Goal: Task Accomplishment & Management: Manage account settings

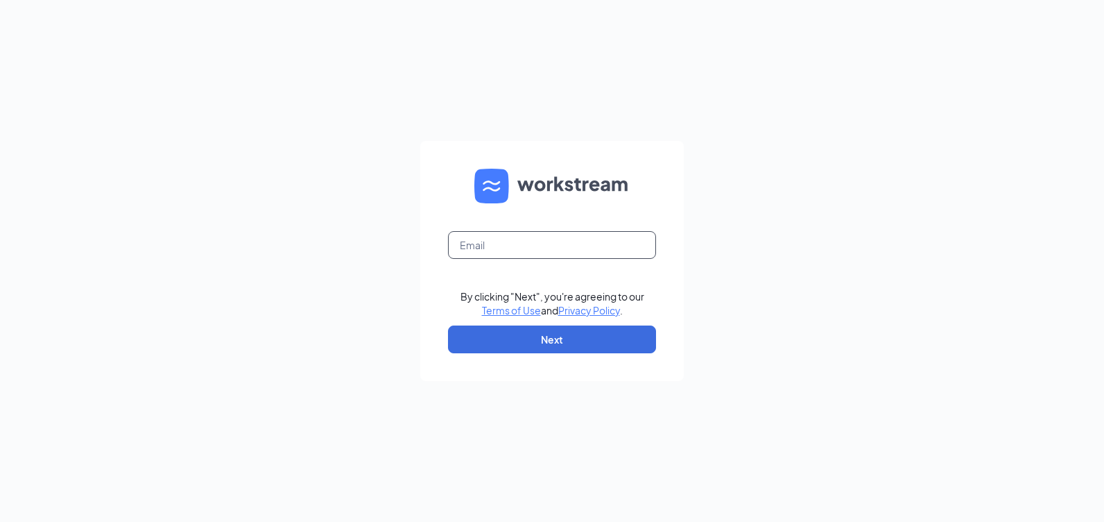
click at [558, 241] on input "text" at bounding box center [552, 245] width 208 height 28
type input "pc344481@cdndd.com"
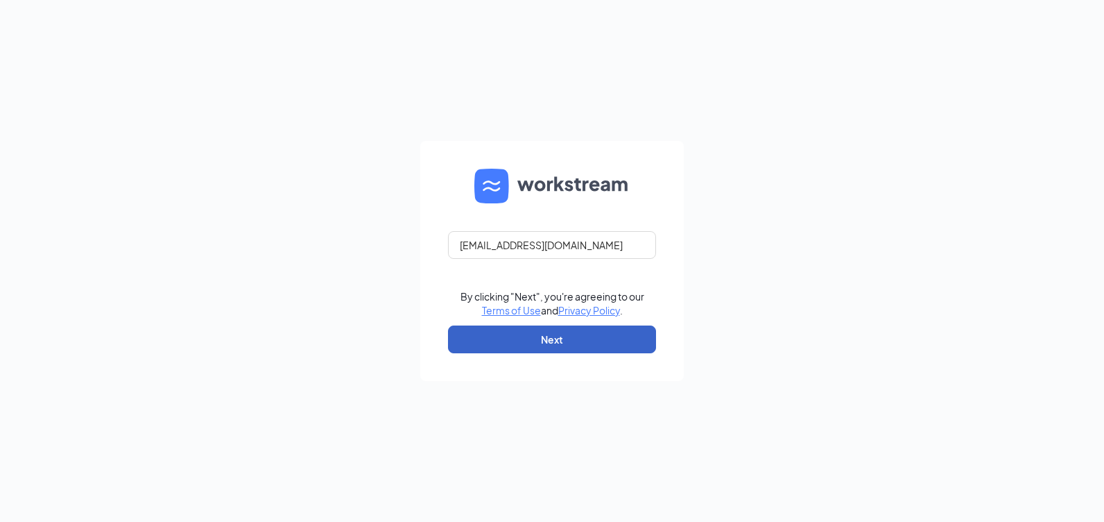
click at [529, 339] on button "Next" at bounding box center [552, 339] width 208 height 28
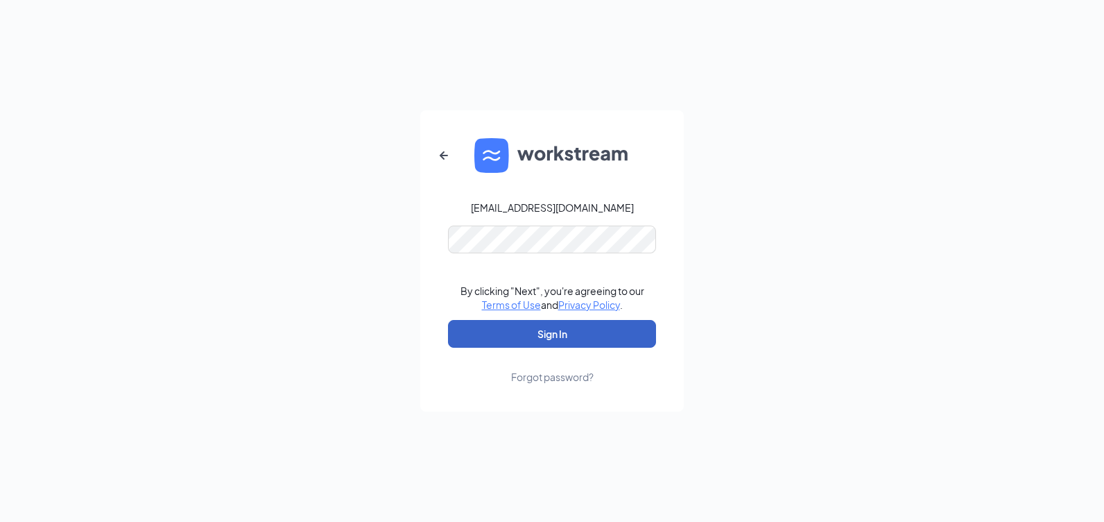
click at [534, 325] on button "Sign In" at bounding box center [552, 334] width 208 height 28
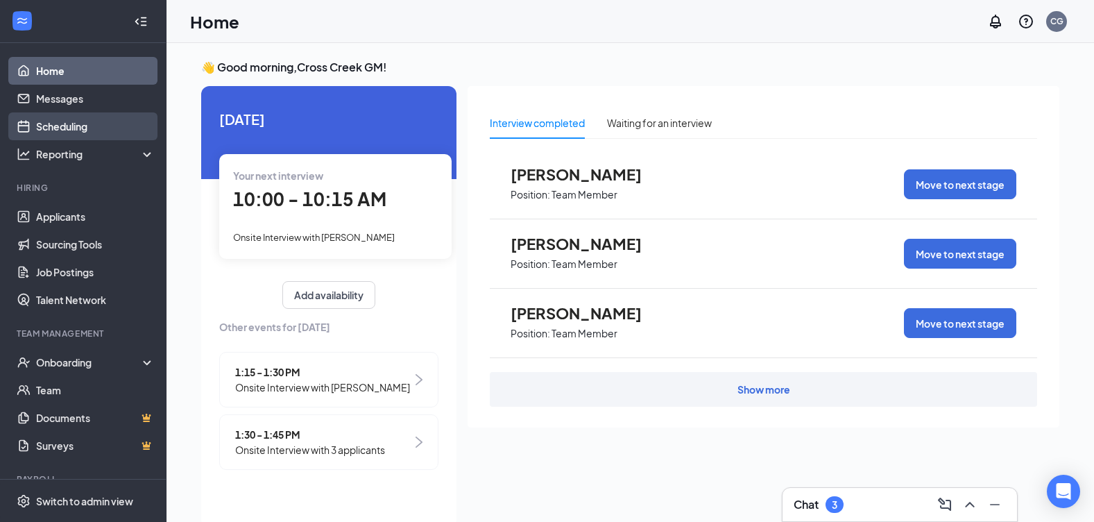
click at [60, 128] on link "Scheduling" at bounding box center [95, 126] width 119 height 28
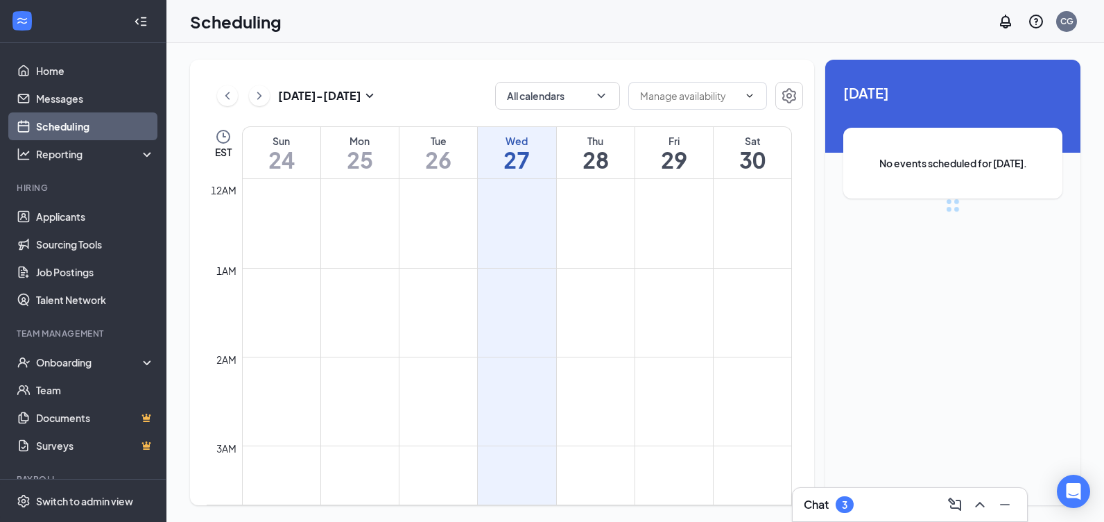
scroll to position [682, 0]
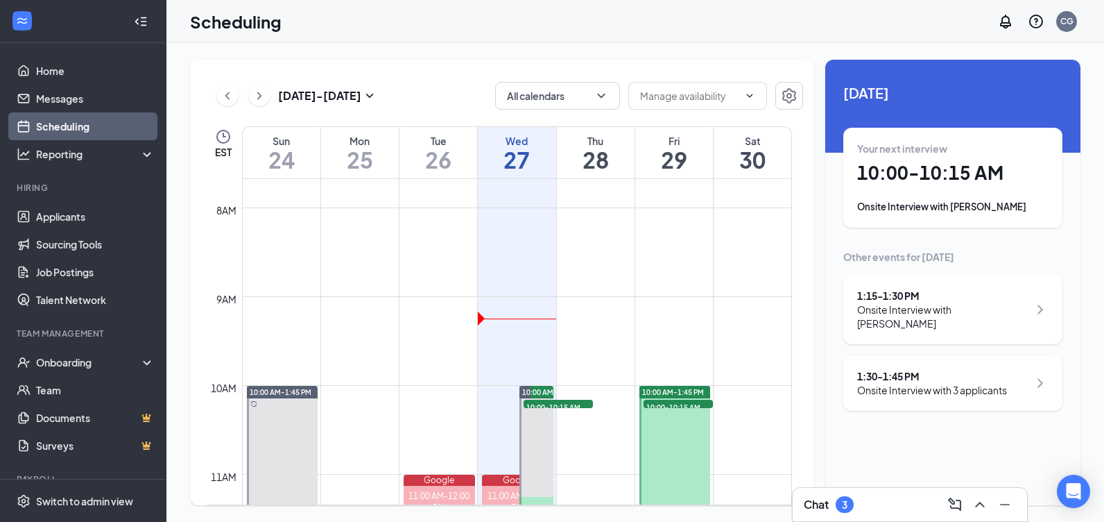
click at [933, 212] on div "Onsite Interview with [PERSON_NAME]" at bounding box center [952, 207] width 191 height 14
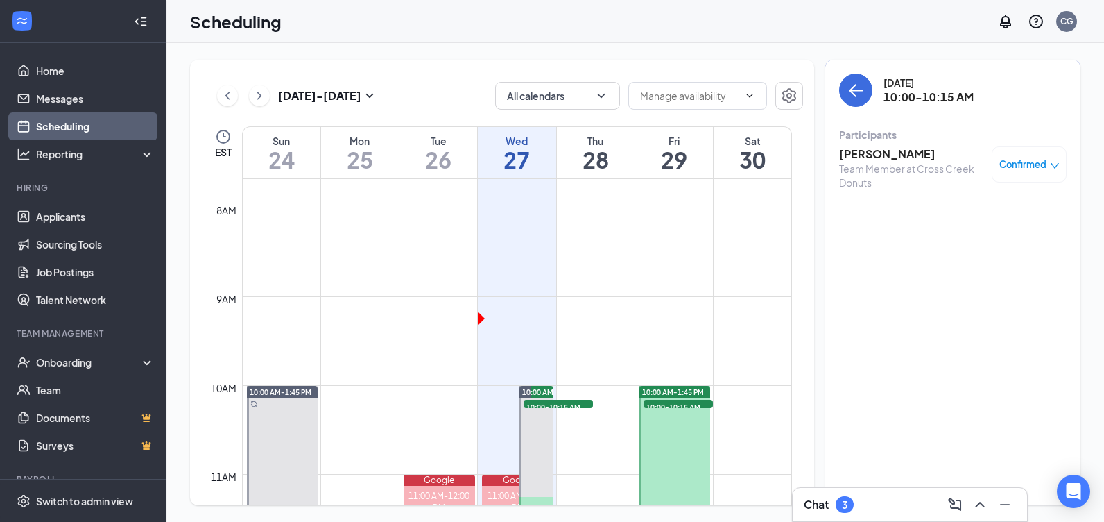
click at [1052, 170] on icon "down" at bounding box center [1055, 166] width 10 height 10
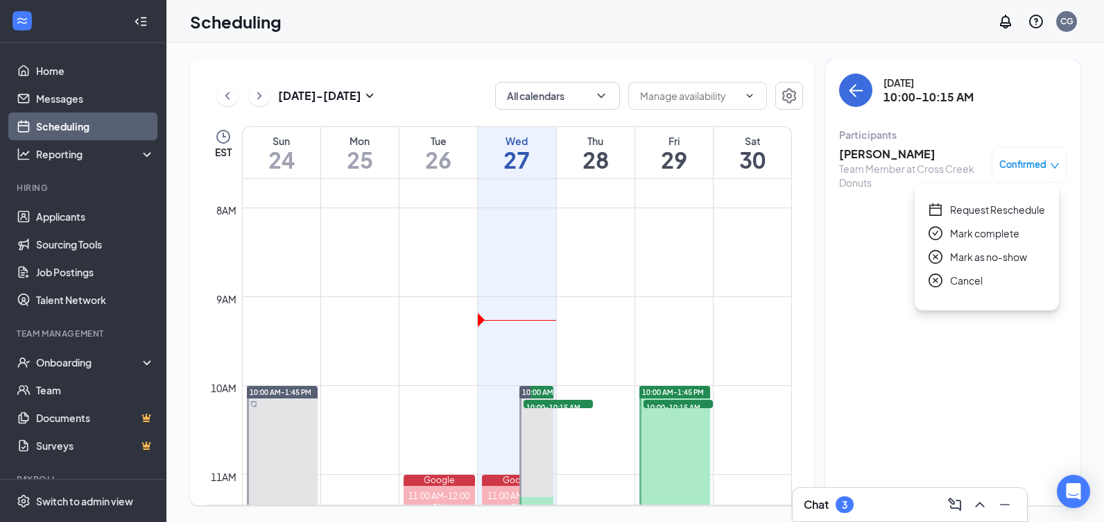
click at [868, 257] on div "[DATE] 10:00-10:15 AM Participants [PERSON_NAME] Team Member at Cross Creek Don…" at bounding box center [952, 282] width 255 height 445
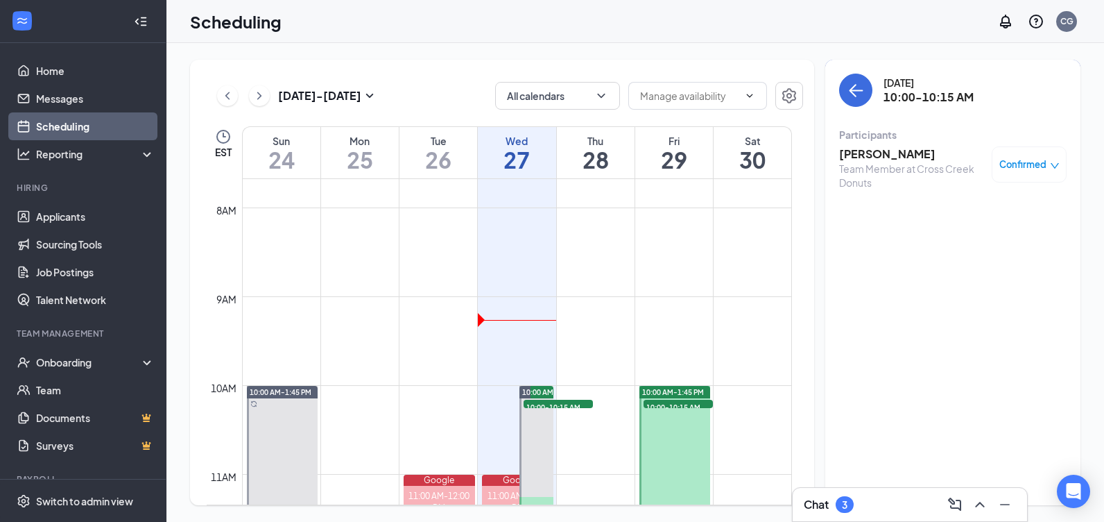
click at [877, 155] on h3 "[PERSON_NAME]" at bounding box center [912, 153] width 146 height 15
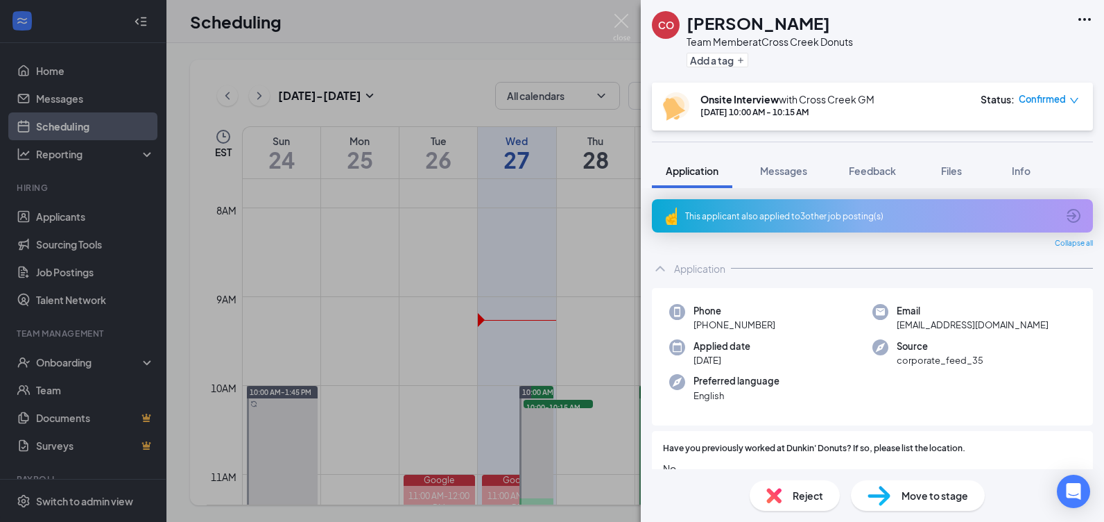
click at [800, 496] on span "Reject" at bounding box center [808, 495] width 31 height 15
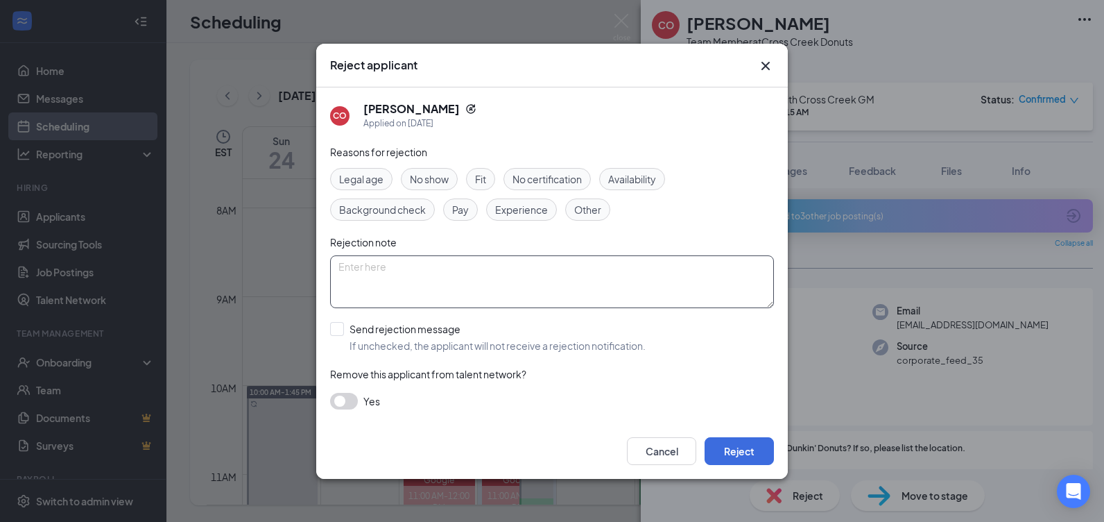
click at [380, 264] on textarea at bounding box center [552, 281] width 444 height 53
type textarea "No Social Security card"
click at [339, 329] on input "Send rejection message If unchecked, the applicant will not receive a rejection…" at bounding box center [488, 337] width 316 height 31
checkbox input "true"
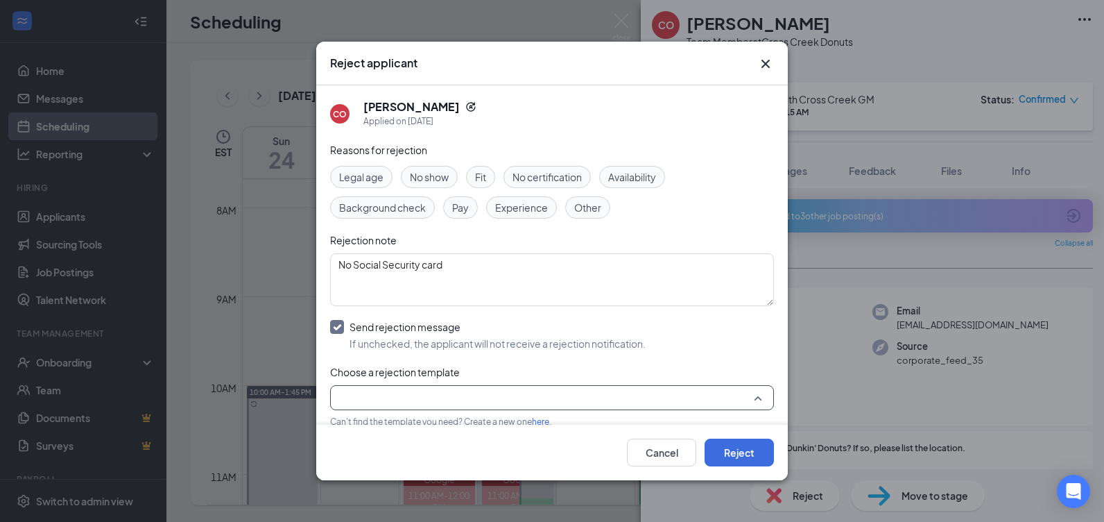
click at [740, 400] on input "search" at bounding box center [548, 398] width 418 height 24
click at [746, 399] on div at bounding box center [552, 397] width 444 height 25
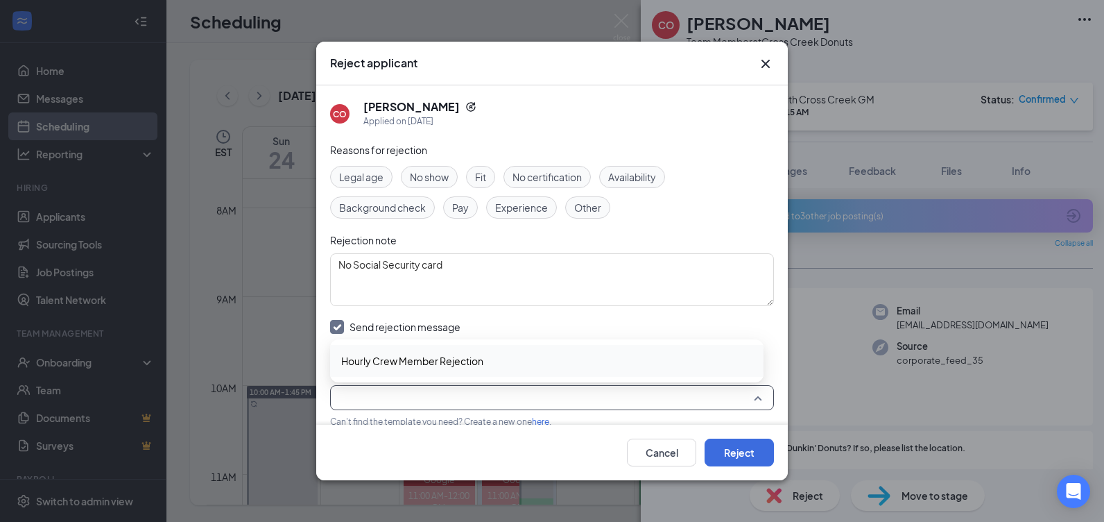
click at [746, 399] on div at bounding box center [552, 397] width 444 height 25
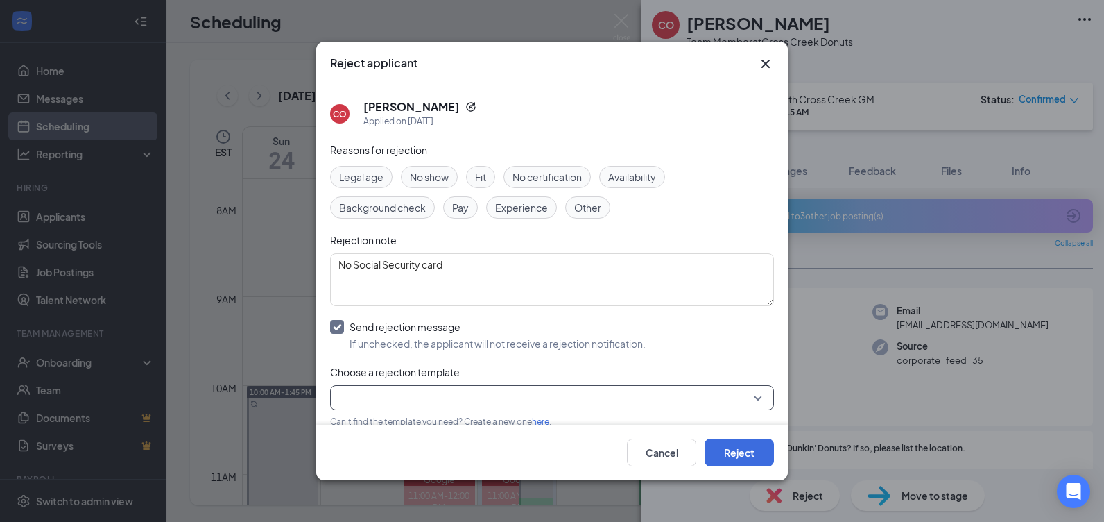
click at [492, 178] on div "Fit" at bounding box center [480, 177] width 29 height 22
click at [592, 208] on span "Other" at bounding box center [587, 207] width 27 height 15
click at [474, 177] on div "Fit" at bounding box center [480, 177] width 29 height 22
click at [731, 456] on button "Reject" at bounding box center [739, 452] width 69 height 28
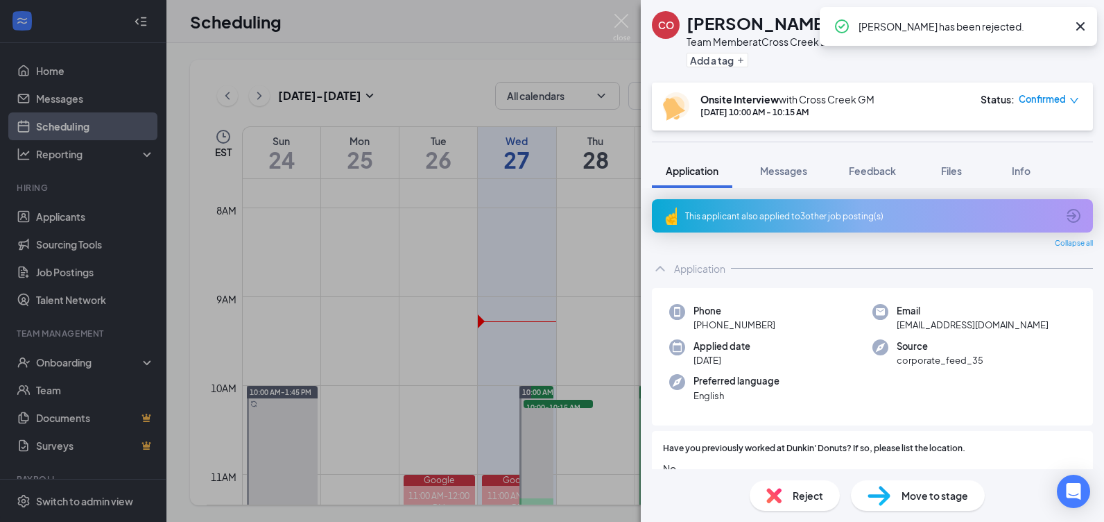
click at [1085, 24] on icon "Cross" at bounding box center [1080, 26] width 17 height 17
click at [569, 23] on div "CO [PERSON_NAME] Team Member at Cross Creek Donuts Add a tag Onsite Interview w…" at bounding box center [552, 261] width 1104 height 522
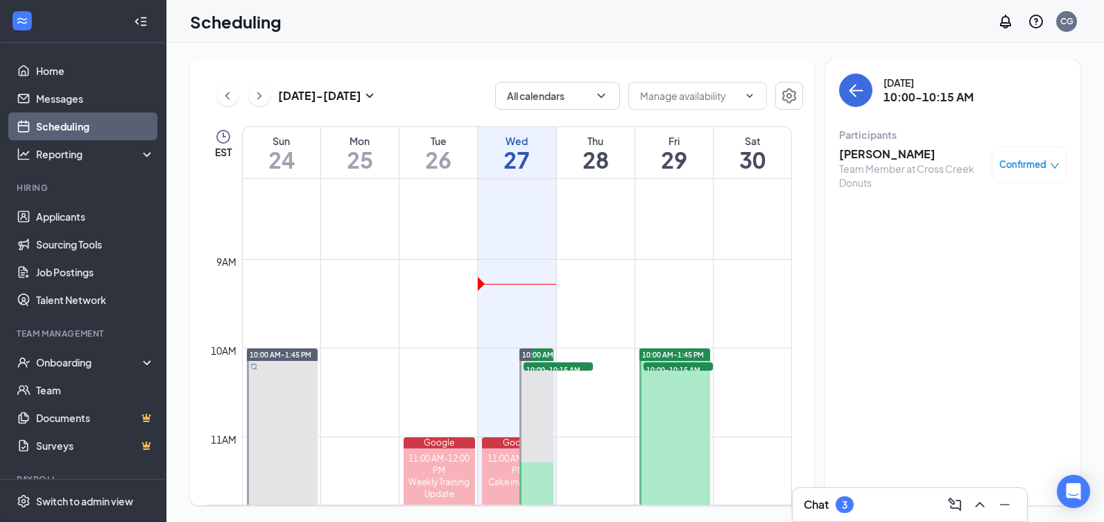
scroll to position [821, 0]
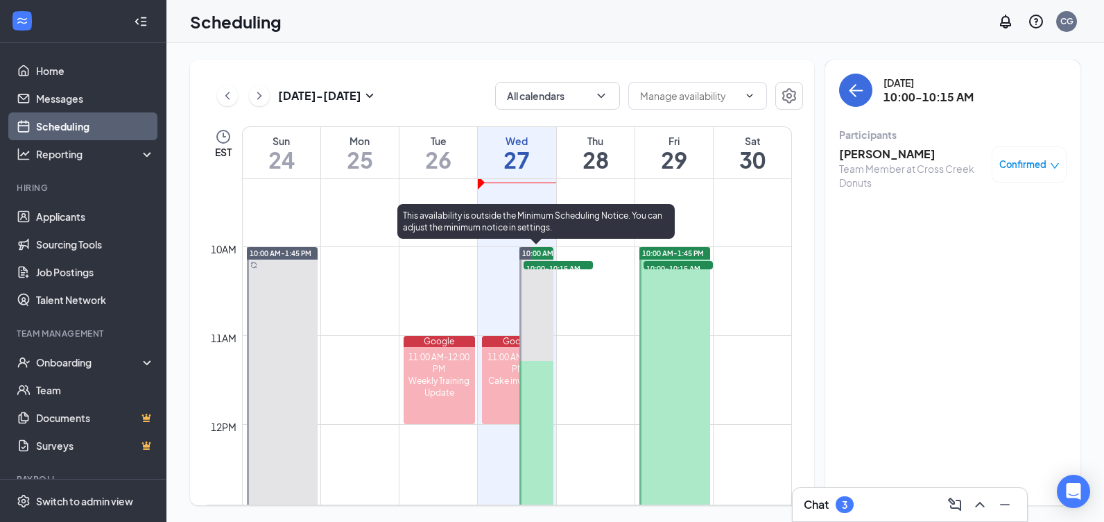
click at [531, 268] on span "10:00-10:15 AM" at bounding box center [558, 268] width 69 height 14
click at [533, 266] on span "10:00-10:15 AM" at bounding box center [558, 268] width 69 height 14
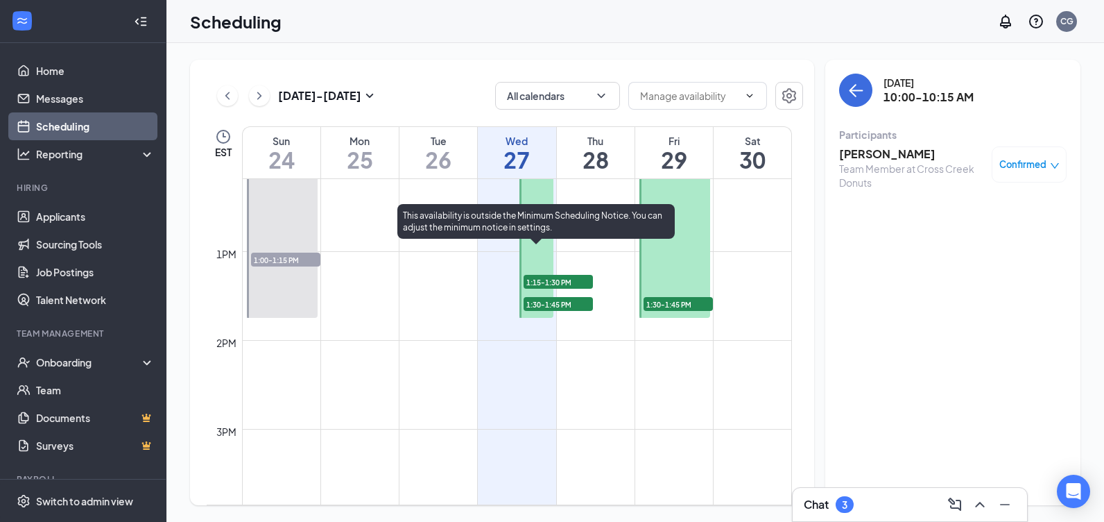
scroll to position [1029, 0]
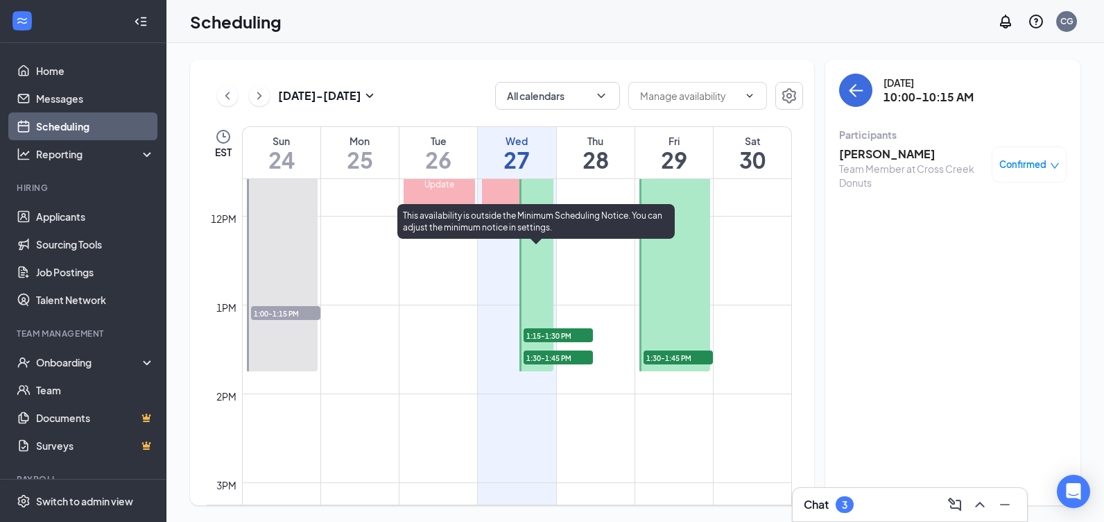
click at [545, 332] on span "1:15-1:30 PM" at bounding box center [558, 335] width 69 height 14
click at [543, 359] on span "1:30-1:45 PM" at bounding box center [558, 357] width 69 height 14
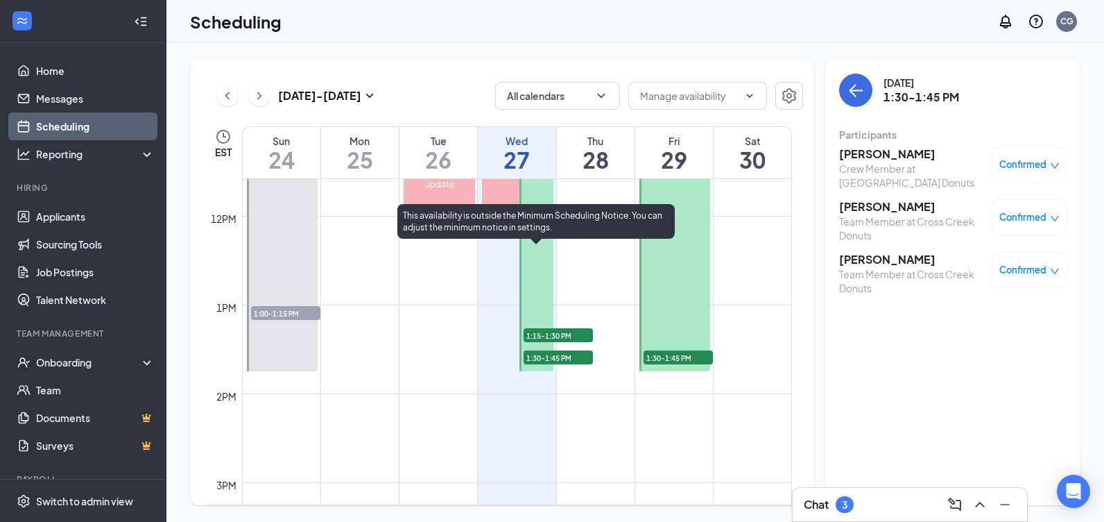
click at [543, 334] on span "1:15-1:30 PM" at bounding box center [558, 335] width 69 height 14
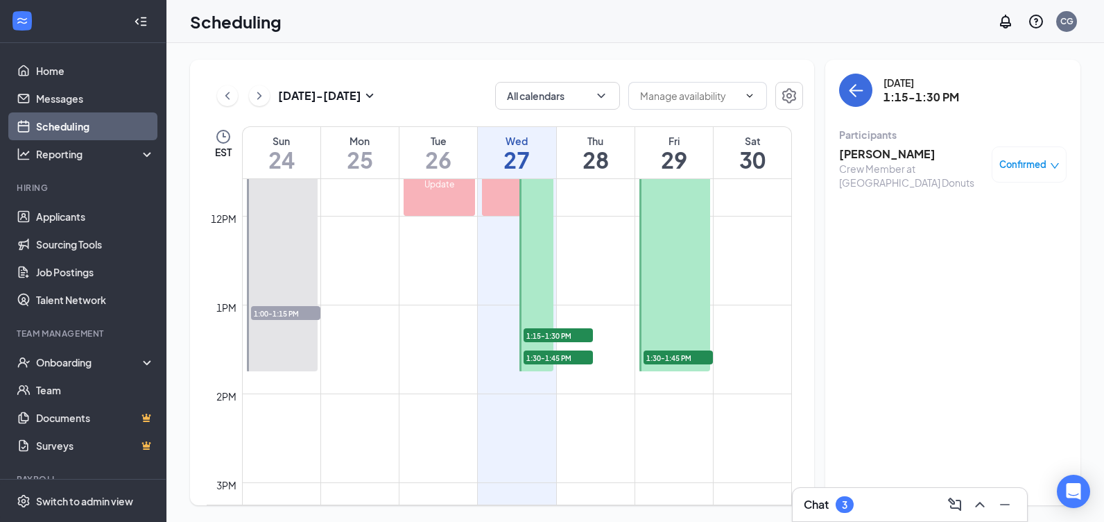
click at [862, 155] on h3 "[PERSON_NAME]" at bounding box center [912, 153] width 146 height 15
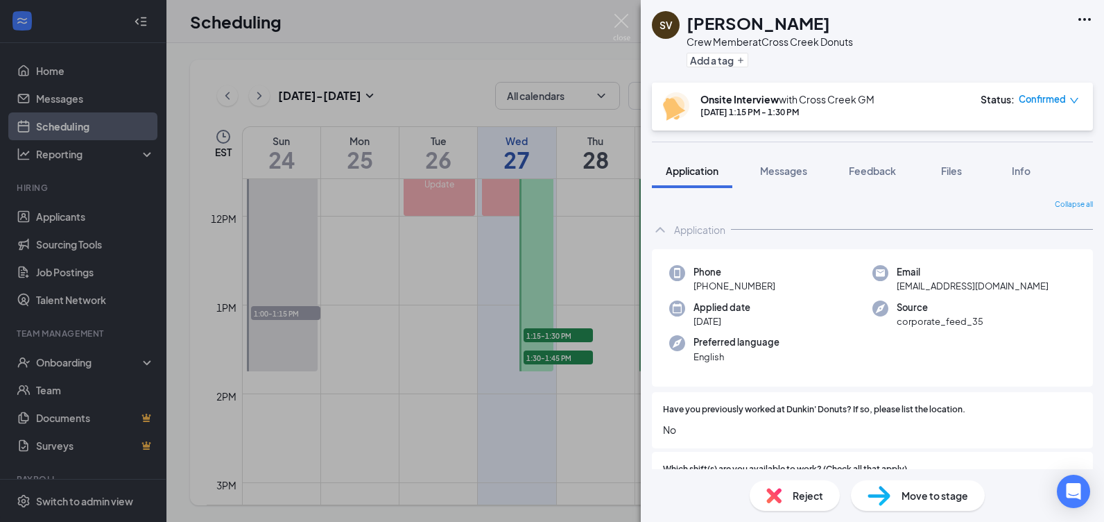
click at [542, 21] on div "SV [PERSON_NAME] Crew Member at [GEOGRAPHIC_DATA] Donuts Add a tag Onsite Inter…" at bounding box center [552, 261] width 1104 height 522
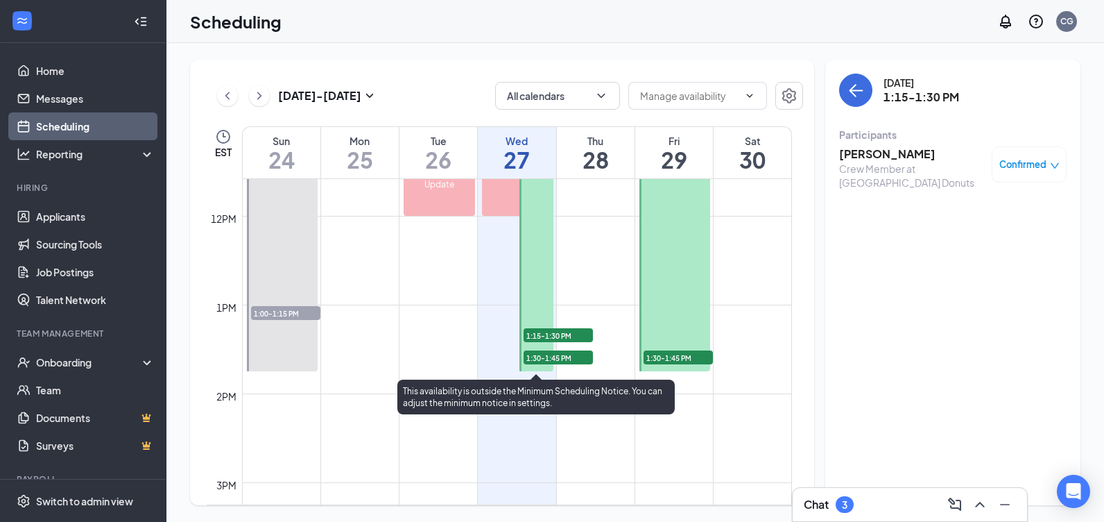
click at [544, 336] on span "1:15-1:30 PM" at bounding box center [558, 335] width 69 height 14
click at [539, 356] on span "1:30-1:45 PM" at bounding box center [558, 357] width 69 height 14
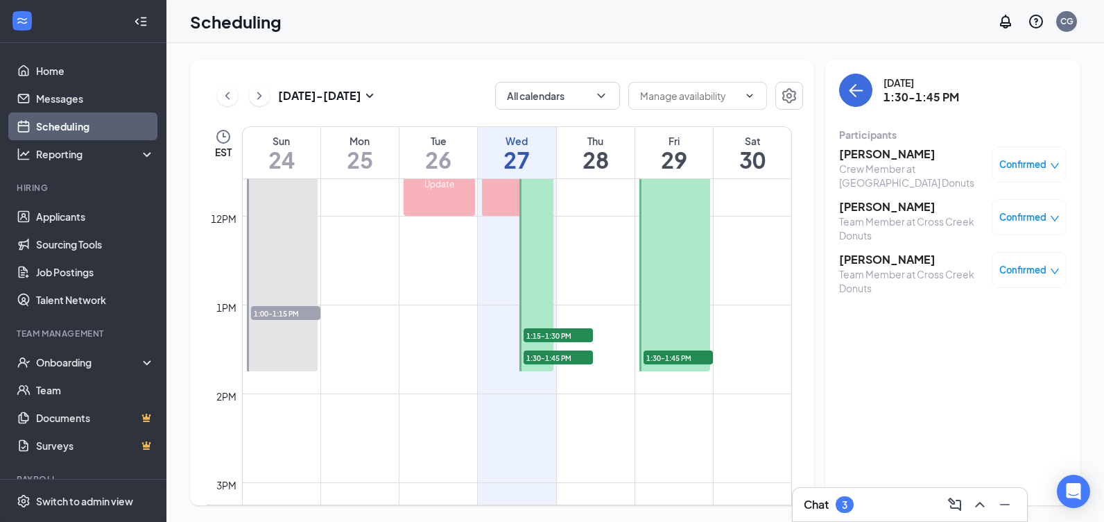
click at [880, 153] on h3 "[PERSON_NAME]" at bounding box center [912, 153] width 146 height 15
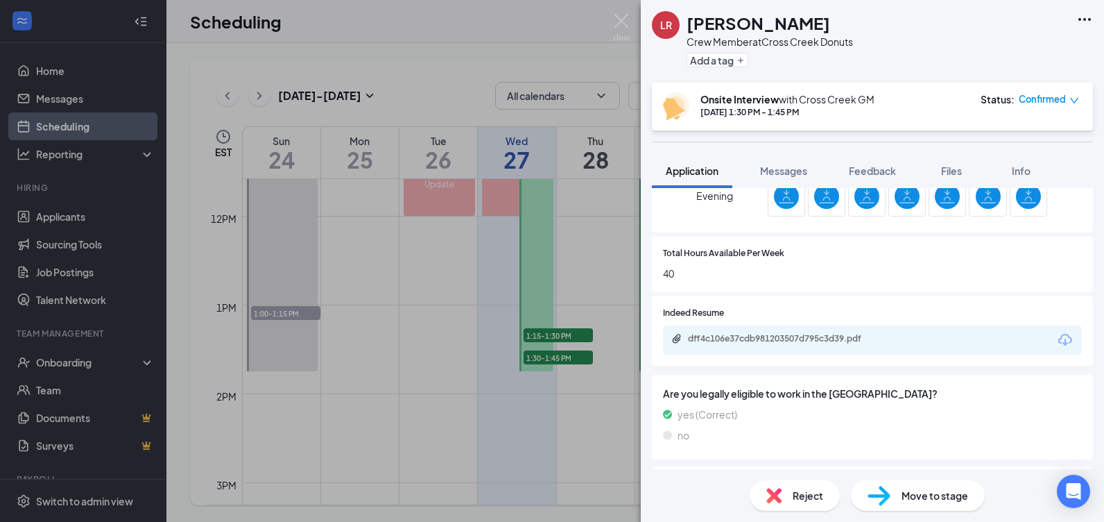
scroll to position [416, 0]
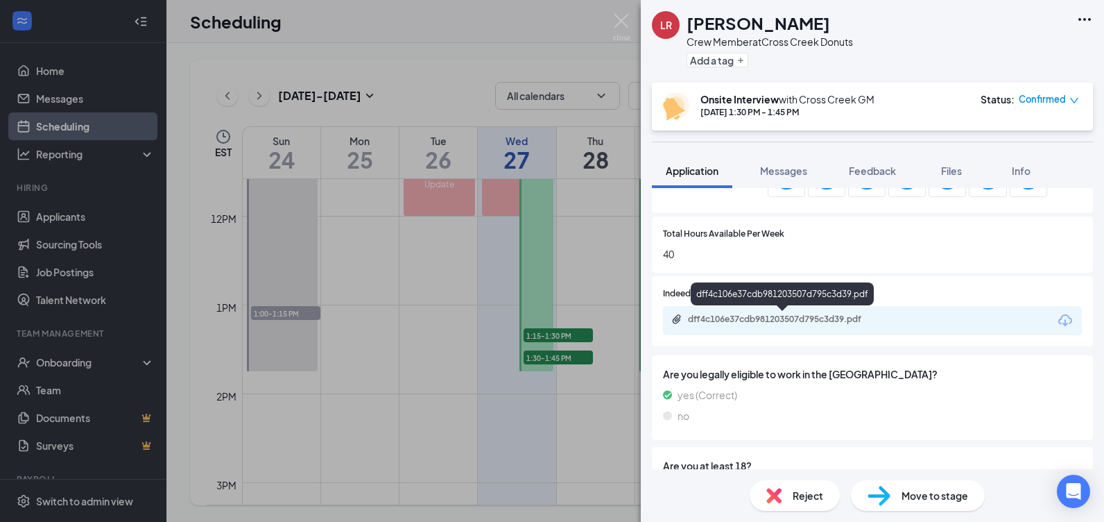
click at [785, 317] on div "dff4c106e37cdb981203507d795c3d39.pdf" at bounding box center [785, 319] width 194 height 11
click at [592, 55] on div "[PERSON_NAME] Crew Member at [GEOGRAPHIC_DATA] Donuts Add a tag Onsite Intervie…" at bounding box center [552, 261] width 1104 height 522
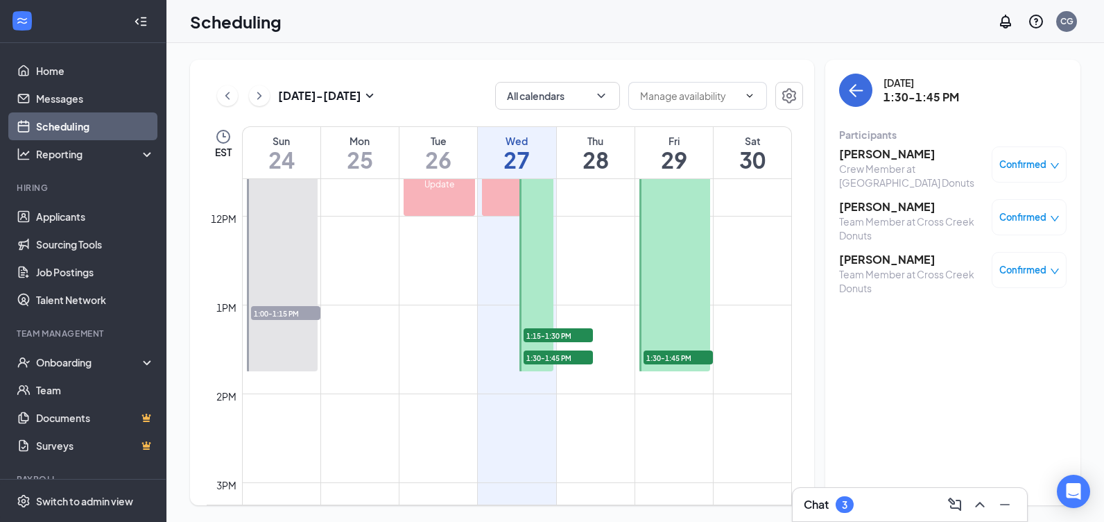
click at [859, 214] on h3 "[PERSON_NAME]" at bounding box center [912, 206] width 146 height 15
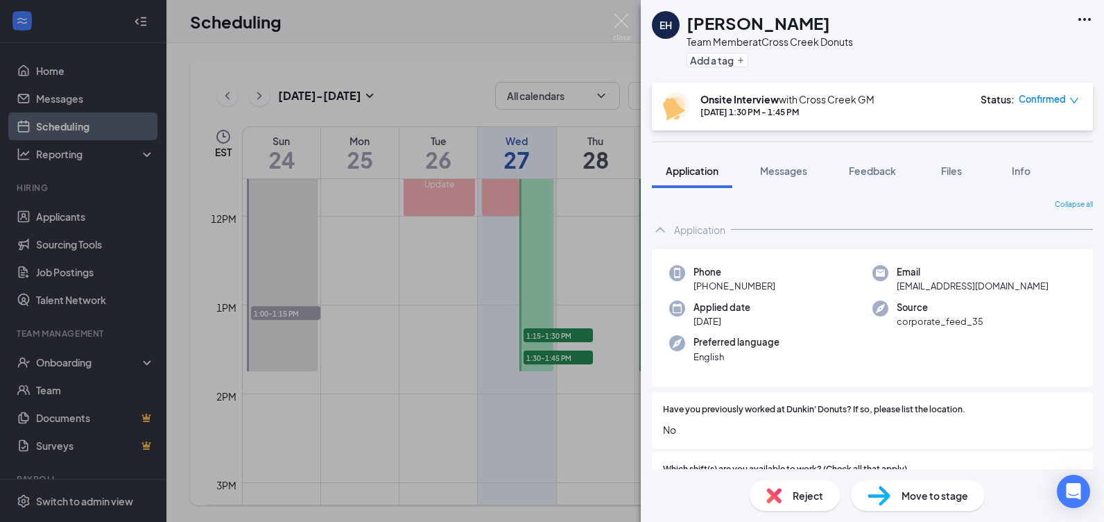
click at [533, 36] on div "EH [PERSON_NAME] Team Member at Cross Creek Donuts Add a tag Onsite Interview w…" at bounding box center [552, 261] width 1104 height 522
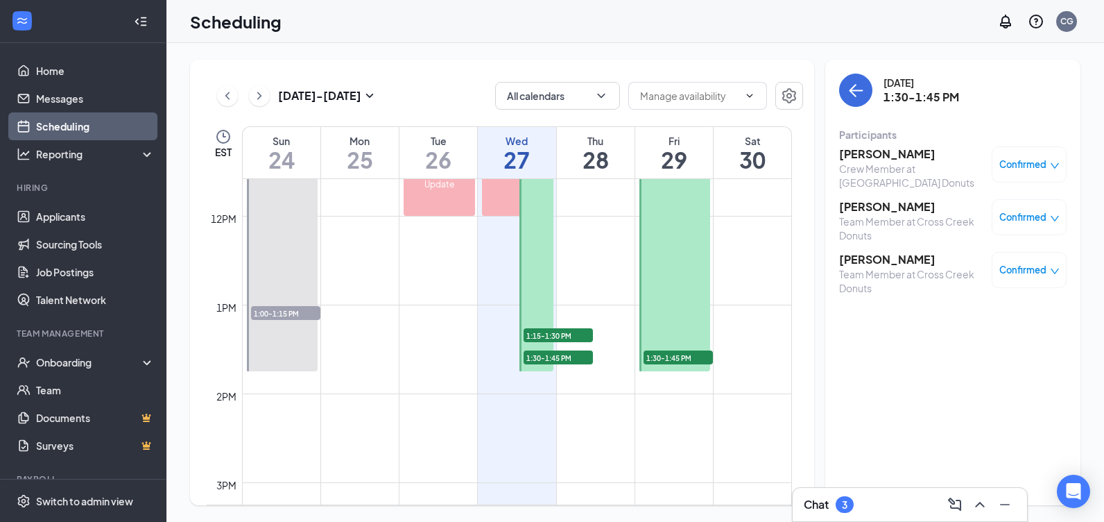
click at [875, 256] on h3 "[PERSON_NAME]" at bounding box center [912, 259] width 146 height 15
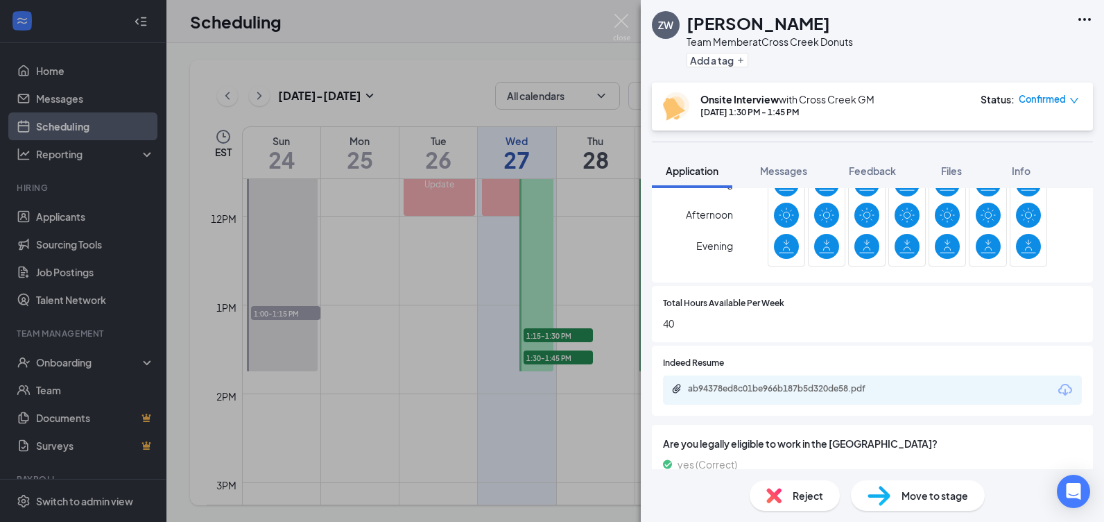
scroll to position [416, 0]
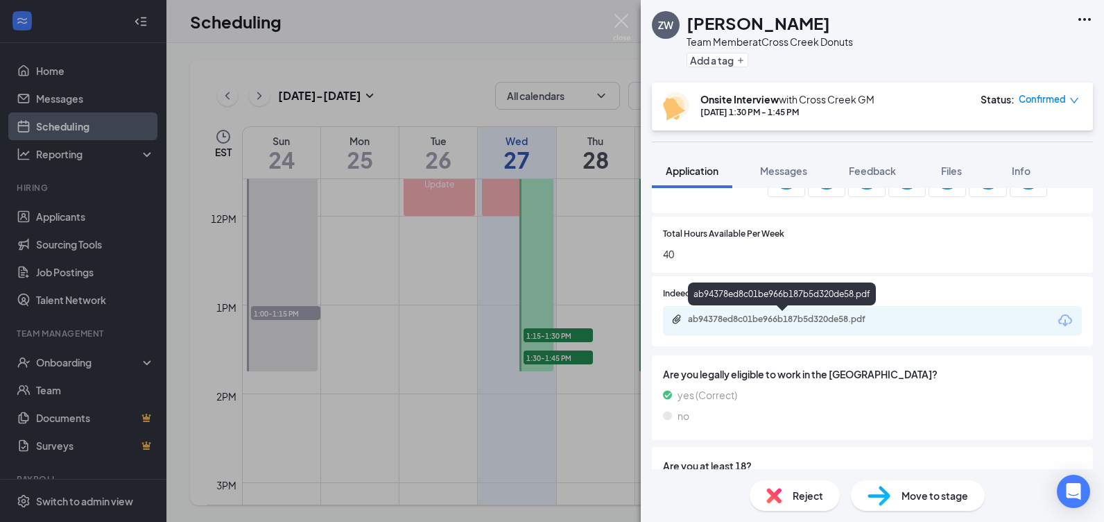
click at [726, 322] on div "ab94378ed8c01be966b187b5d320de58.pdf" at bounding box center [785, 319] width 194 height 11
click at [488, 44] on div "ZW [PERSON_NAME] Team Member at Cross Creek Donuts Add a tag Onsite Interview w…" at bounding box center [552, 261] width 1104 height 522
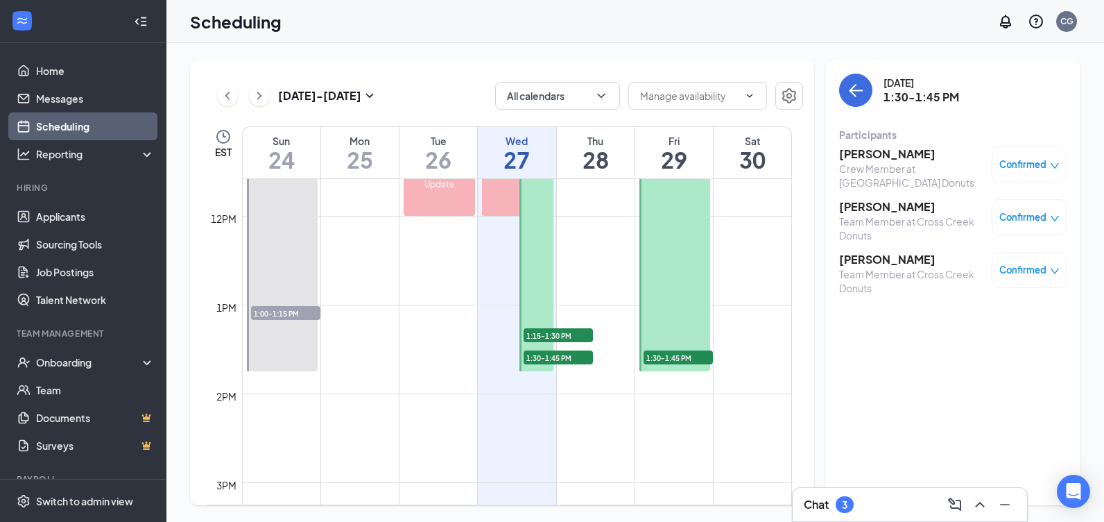
click at [461, 62] on div "[DATE] - [DATE] All calendars EST Sun 24 Mon 25 Tue 26 Wed 27 Thu 28 Fri 29 Sat…" at bounding box center [502, 282] width 624 height 445
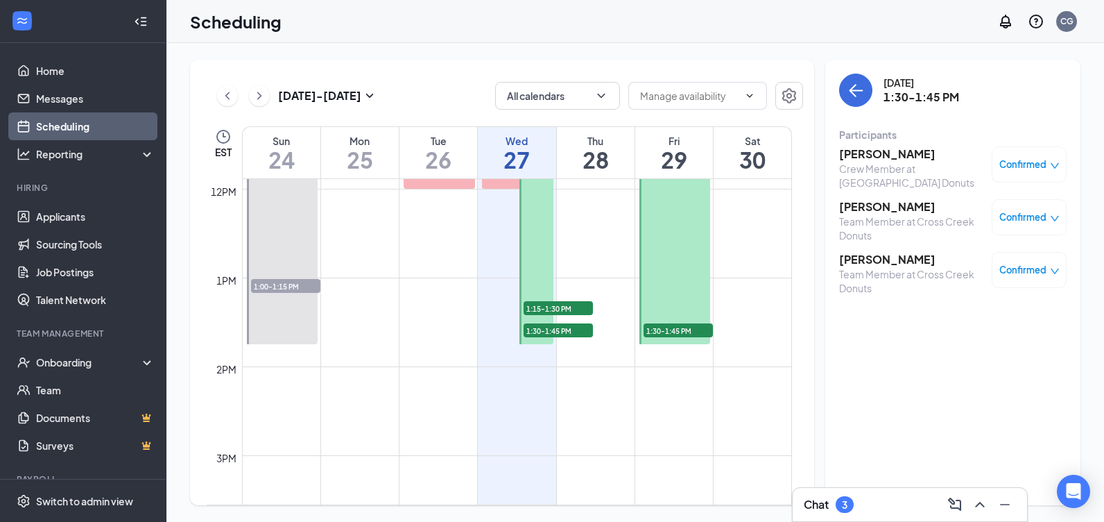
scroll to position [1029, 0]
